Goal: Transaction & Acquisition: Purchase product/service

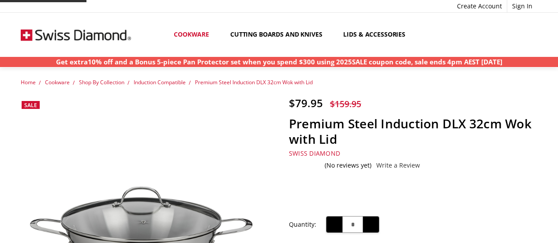
scroll to position [88, 0]
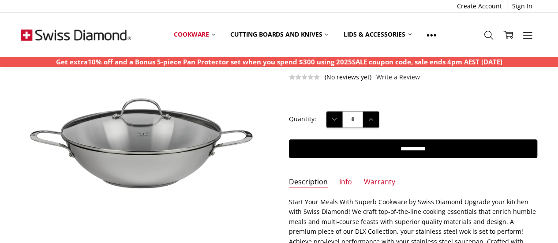
click at [138, 158] on img at bounding box center [154, 120] width 565 height 377
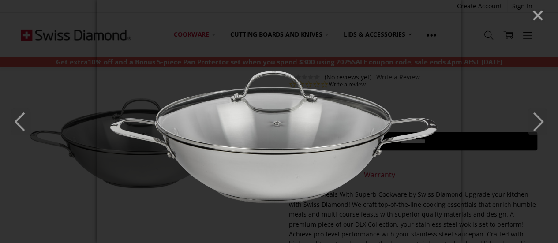
click at [443, 72] on img at bounding box center [279, 121] width 365 height 243
click at [536, 14] on line "Close" at bounding box center [538, 15] width 9 height 9
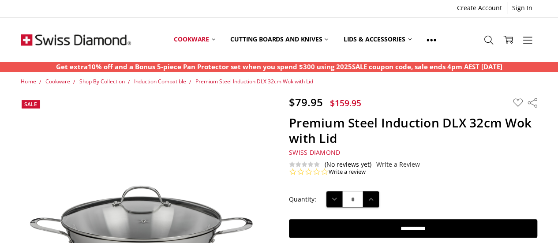
scroll to position [0, 0]
